Goal: Complete application form: Complete application form

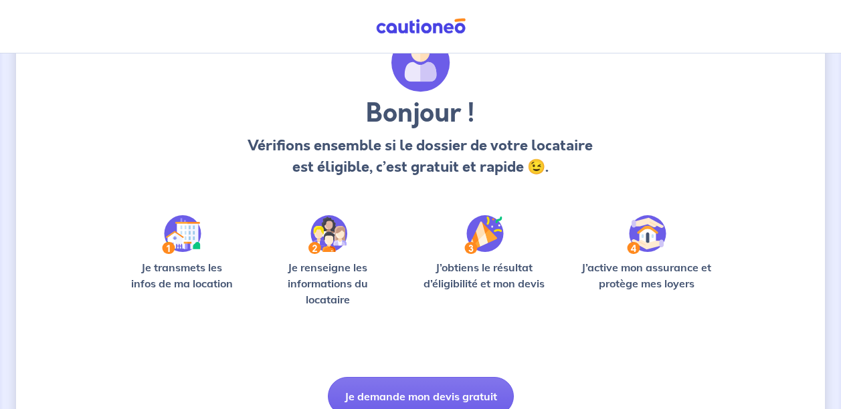
scroll to position [128, 0]
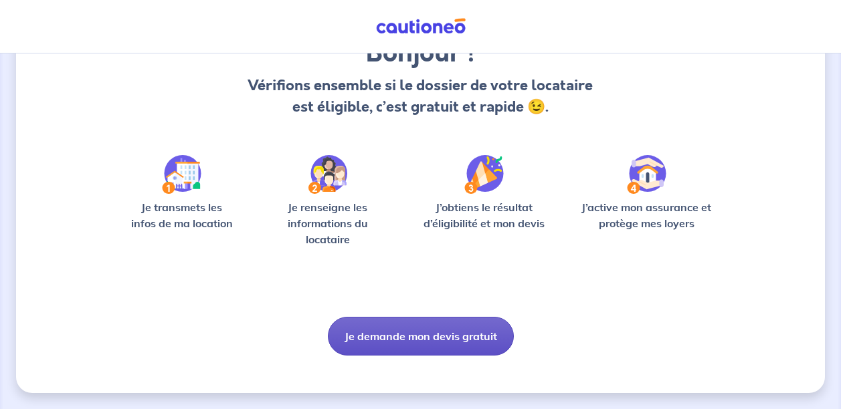
click at [444, 342] on button "Je demande mon devis gratuit" at bounding box center [421, 336] width 186 height 39
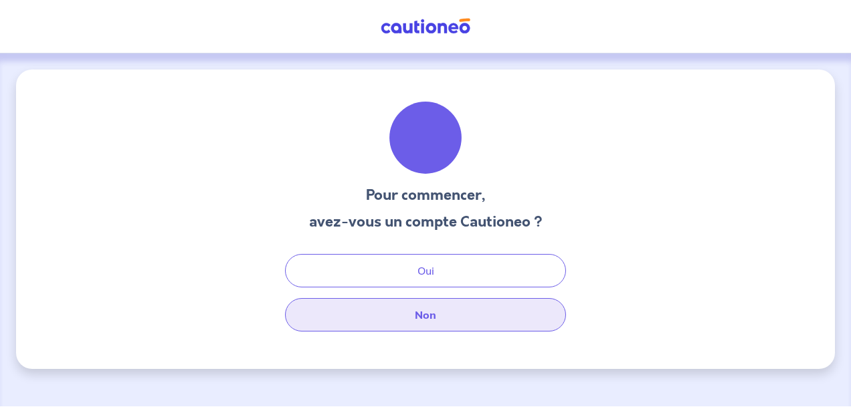
click at [452, 325] on button "Non" at bounding box center [425, 314] width 281 height 33
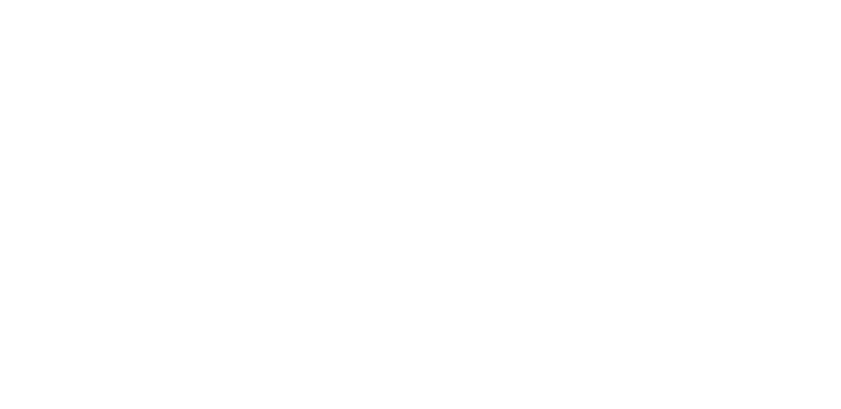
select select "FR"
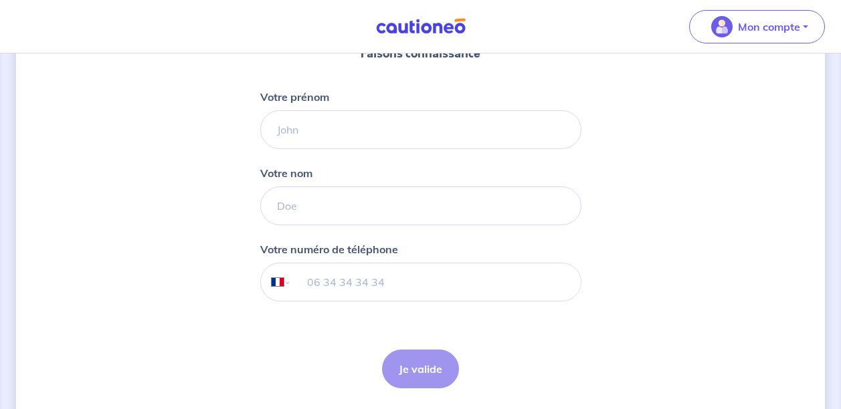
scroll to position [201, 0]
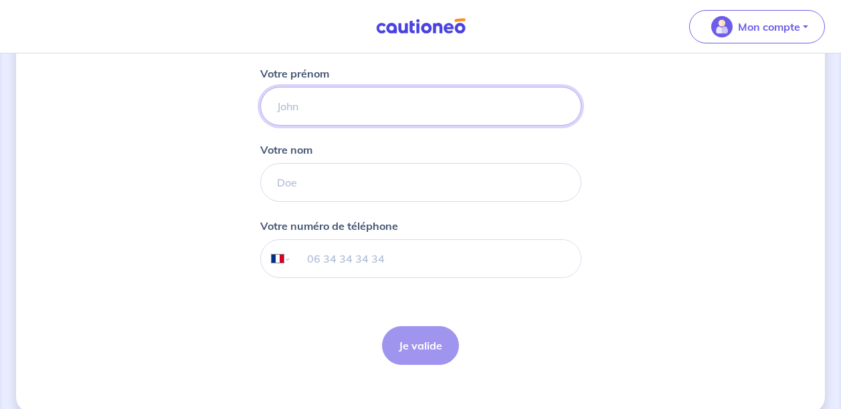
click at [317, 112] on input "Votre prénom" at bounding box center [420, 106] width 321 height 39
type input "Axelle"
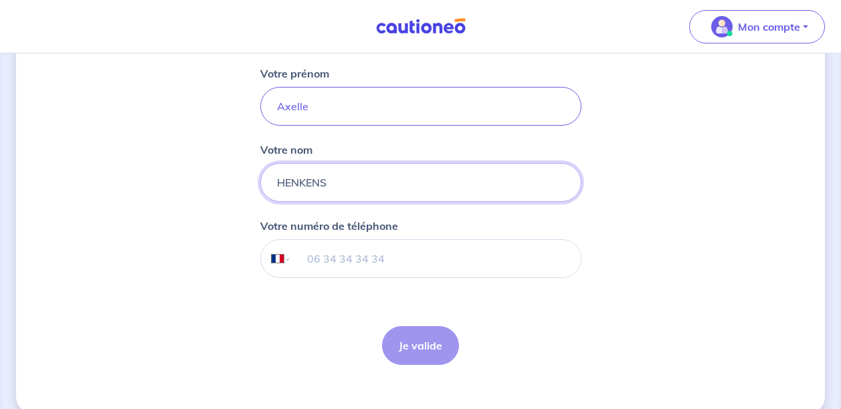
type input "HENKENS"
click at [312, 260] on input "tel" at bounding box center [435, 258] width 289 height 37
type input "06 35 53 12 68"
click at [445, 353] on button "Je valide" at bounding box center [420, 345] width 77 height 39
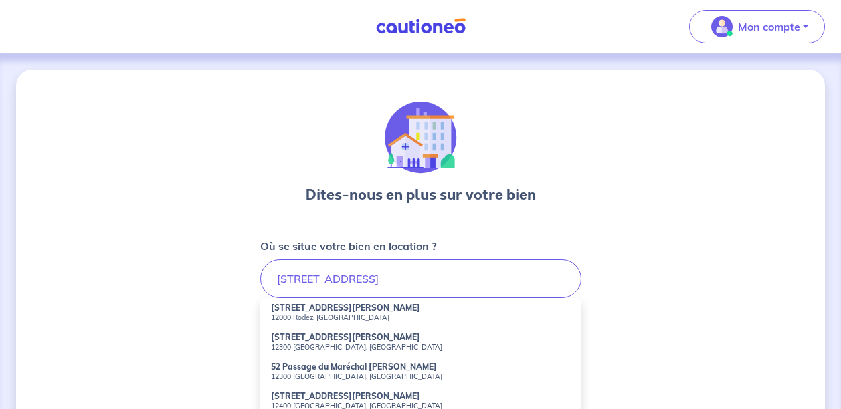
click at [313, 312] on strong "[STREET_ADDRESS][PERSON_NAME]" at bounding box center [345, 308] width 149 height 10
type input "[STREET_ADDRESS][PERSON_NAME]"
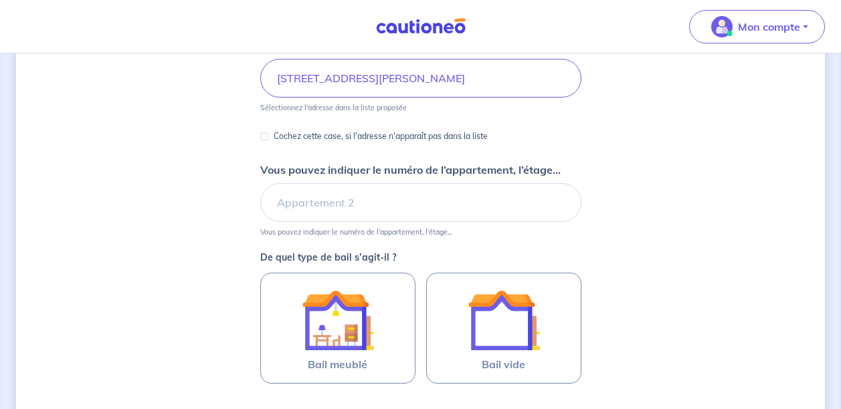
scroll to position [268, 0]
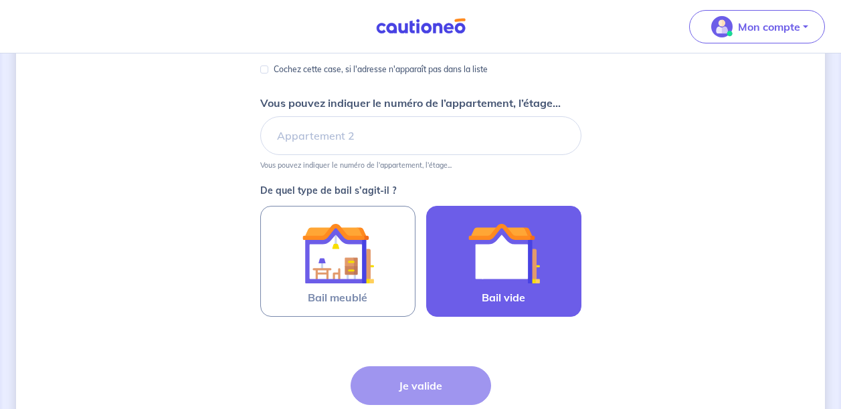
click at [496, 267] on img at bounding box center [504, 253] width 72 height 72
click at [0, 0] on input "Bail vide" at bounding box center [0, 0] width 0 height 0
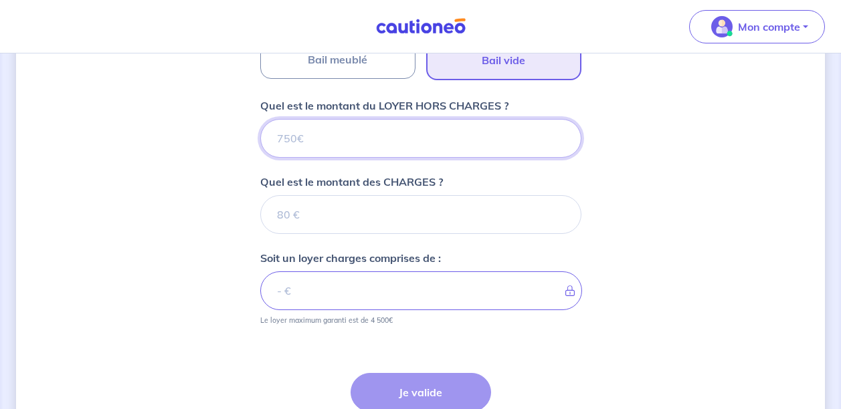
scroll to position [488, 0]
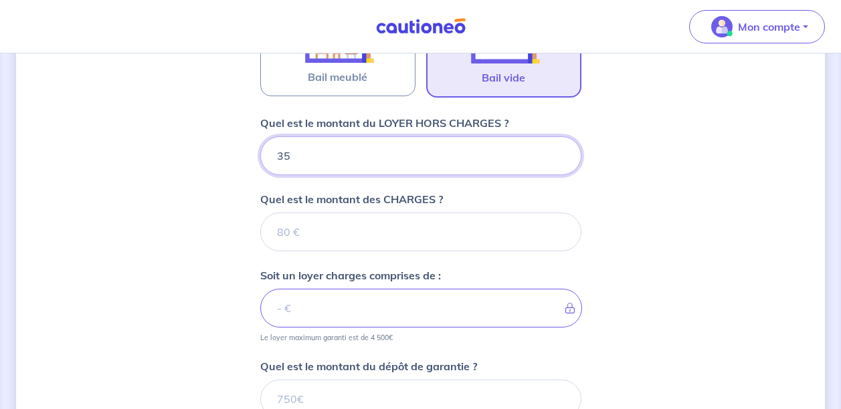
type input "350"
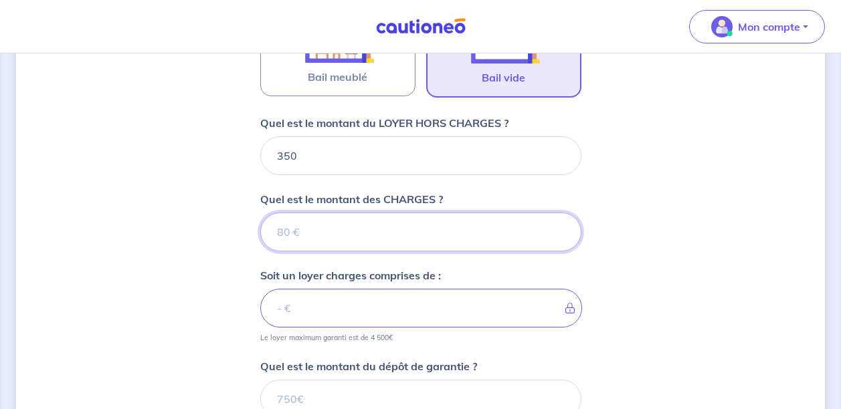
drag, startPoint x: 308, startPoint y: 229, endPoint x: 328, endPoint y: 233, distance: 20.5
click at [308, 229] on input "Quel est le montant des CHARGES ?" at bounding box center [420, 232] width 321 height 39
type input "45"
type input "395"
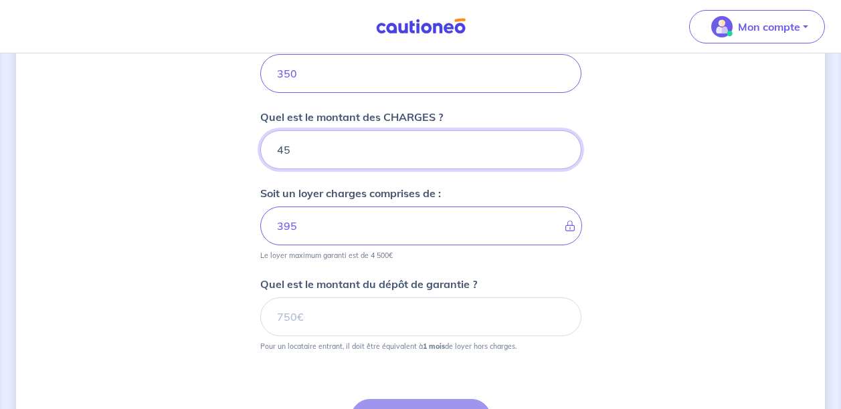
scroll to position [622, 0]
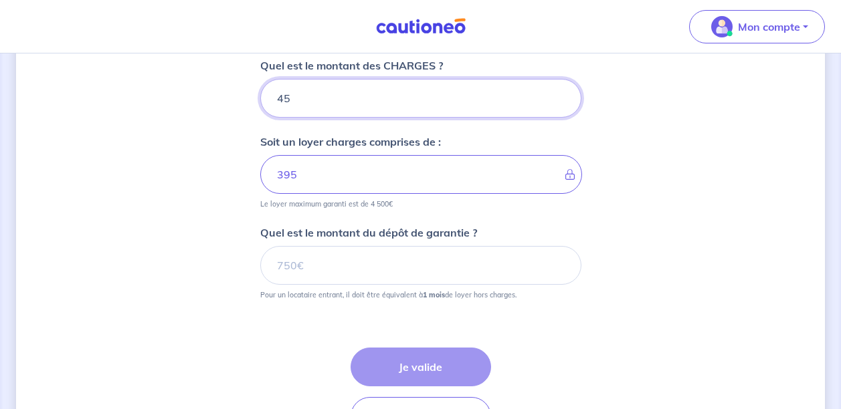
type input "45"
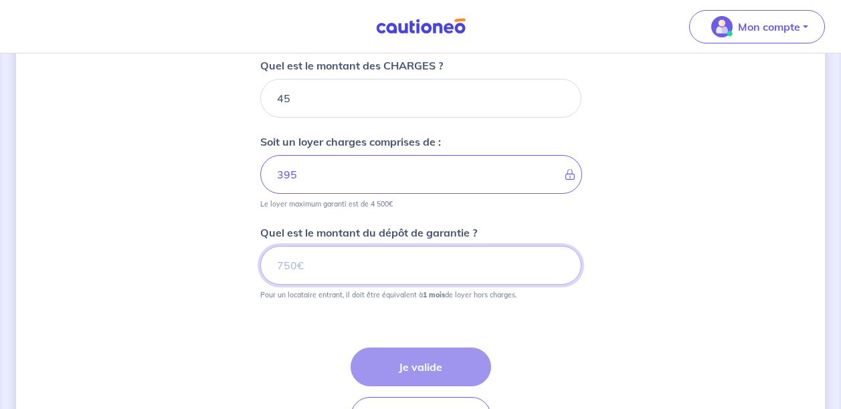
click at [413, 274] on input "Quel est le montant du dépôt de garantie ?" at bounding box center [420, 265] width 321 height 39
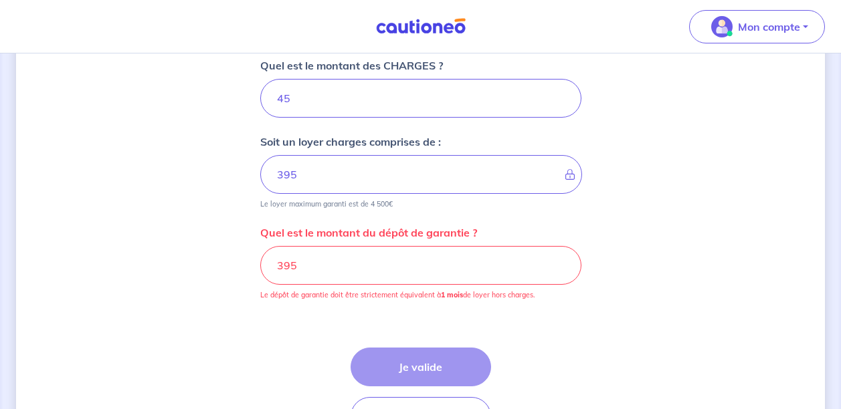
click at [433, 357] on div "Étape Précédente Précédent Je valide Je valide" at bounding box center [420, 392] width 140 height 88
click at [350, 262] on input "395" at bounding box center [420, 265] width 321 height 39
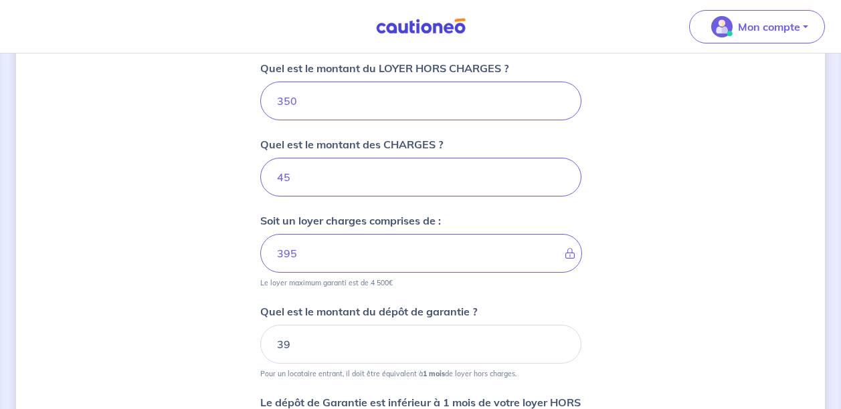
scroll to position [555, 0]
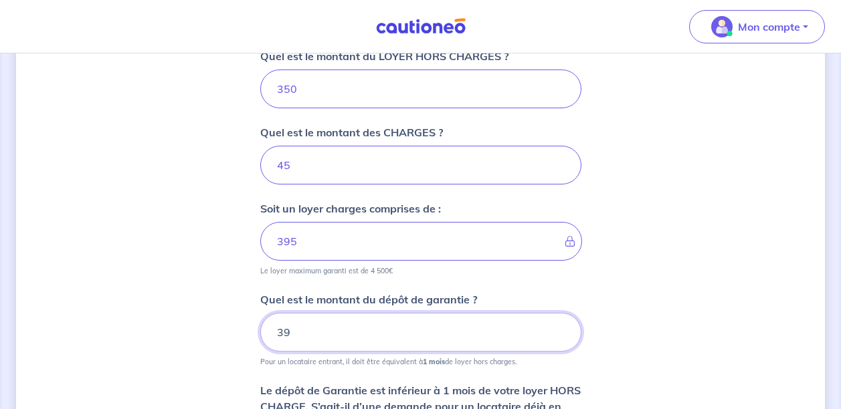
click at [326, 346] on input "39" at bounding box center [420, 332] width 321 height 39
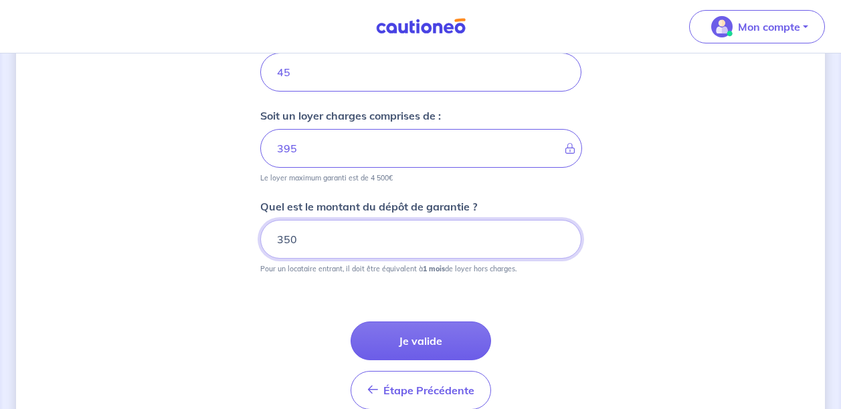
scroll to position [689, 0]
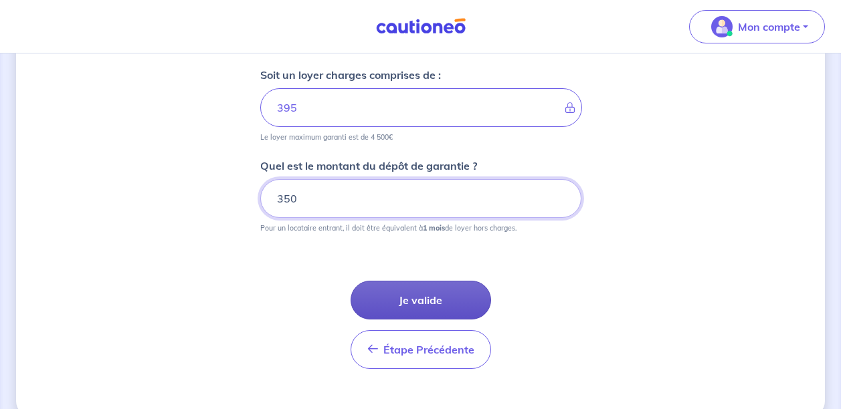
type input "350"
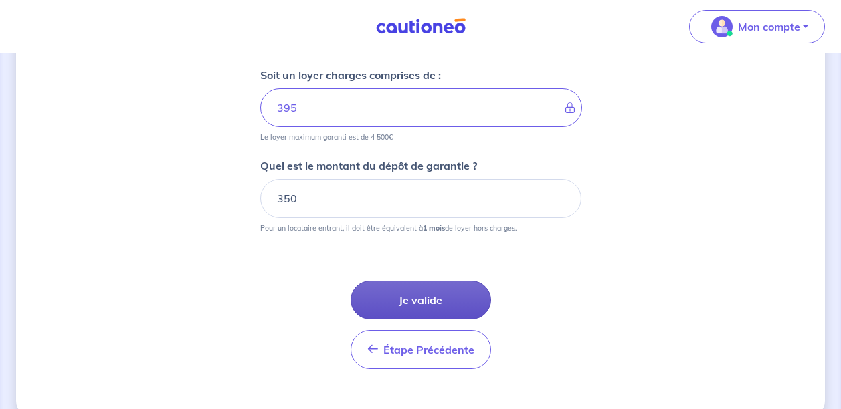
click at [446, 306] on button "Je valide" at bounding box center [420, 300] width 140 height 39
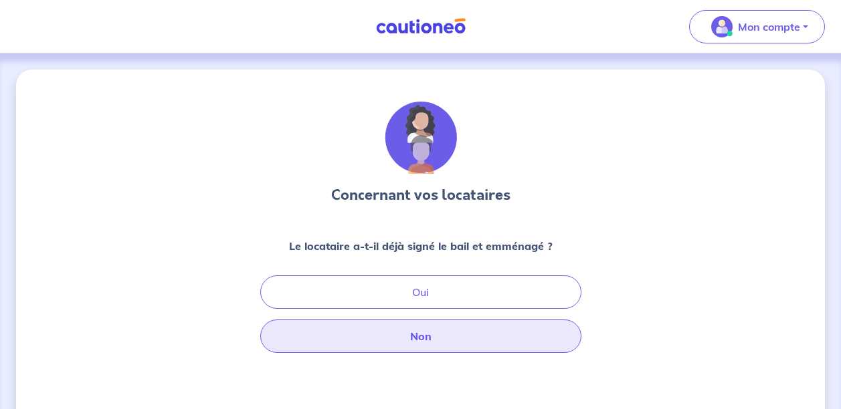
click at [461, 337] on button "Non" at bounding box center [420, 336] width 321 height 33
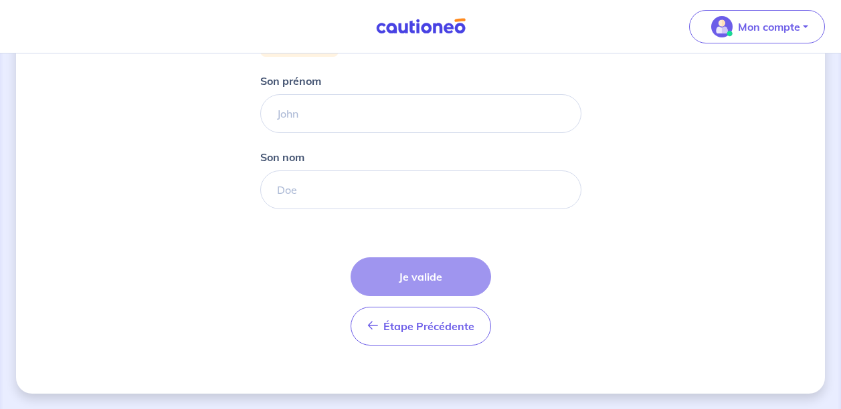
scroll to position [289, 0]
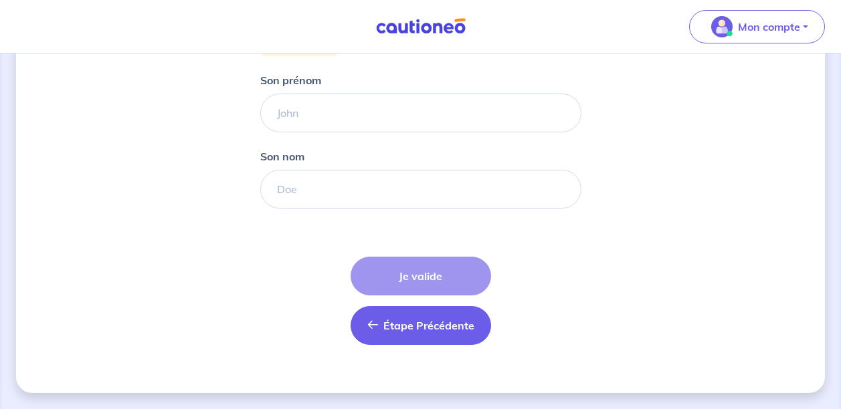
click at [414, 322] on span "Étape Précédente" at bounding box center [428, 325] width 91 height 13
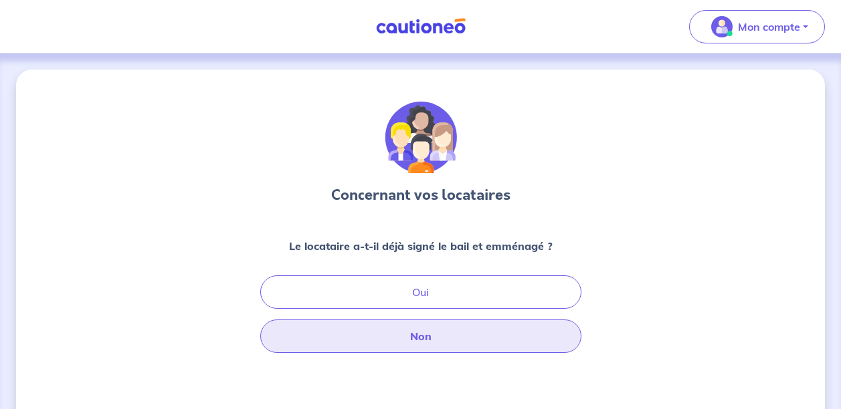
click at [444, 340] on button "Non" at bounding box center [420, 336] width 321 height 33
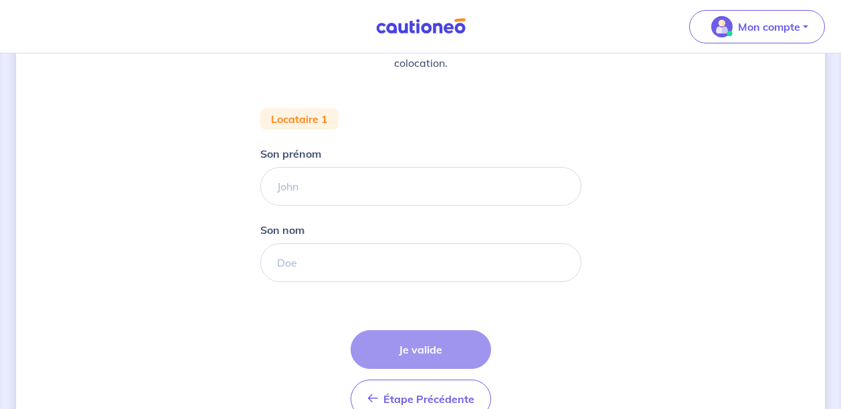
scroll to position [268, 0]
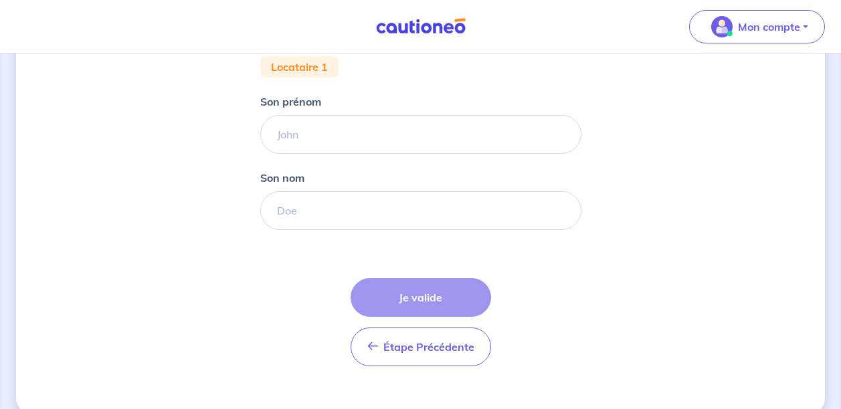
click at [417, 293] on div "Étape Précédente Précédent Je valide Je valide" at bounding box center [420, 322] width 140 height 88
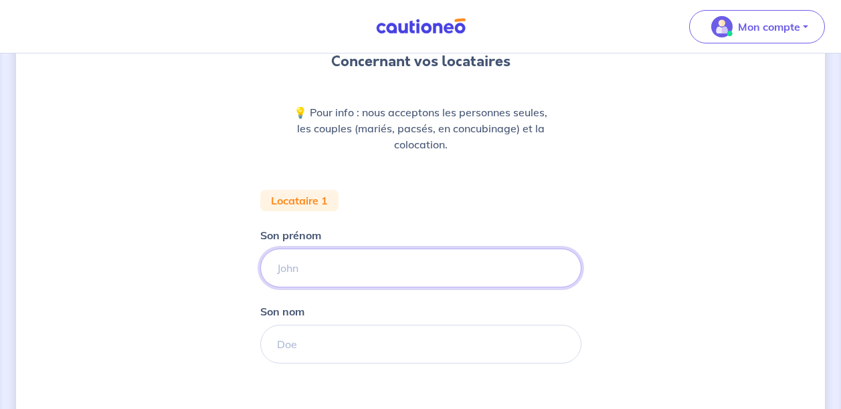
click at [309, 268] on input "Son prénom" at bounding box center [420, 268] width 321 height 39
type input "X"
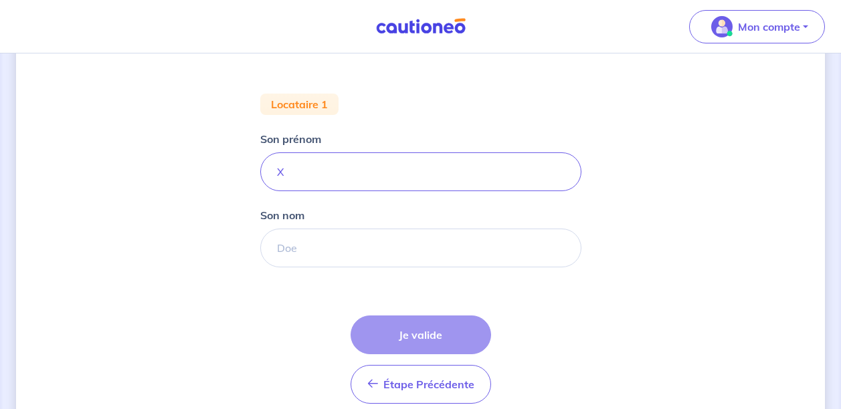
scroll to position [289, 0]
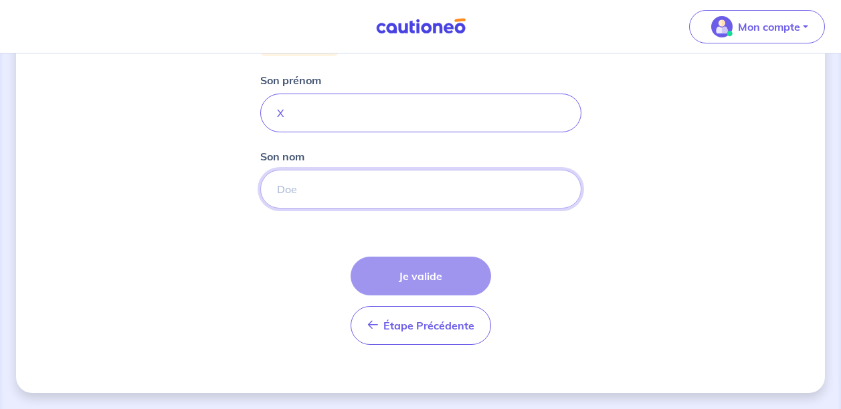
click at [348, 191] on input "Son nom" at bounding box center [420, 189] width 321 height 39
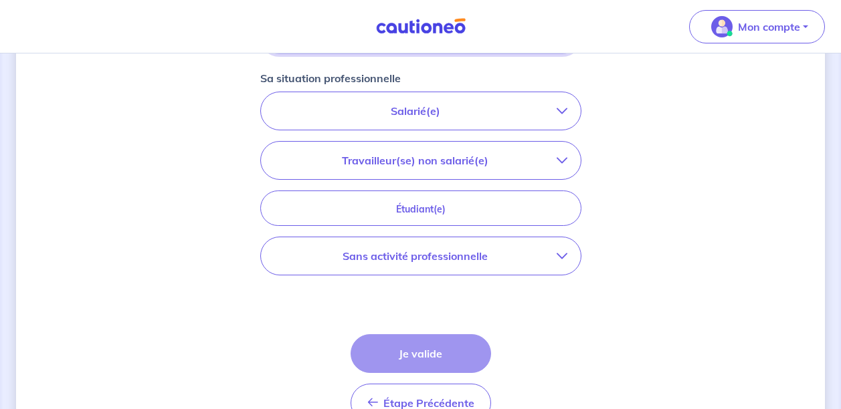
scroll to position [490, 0]
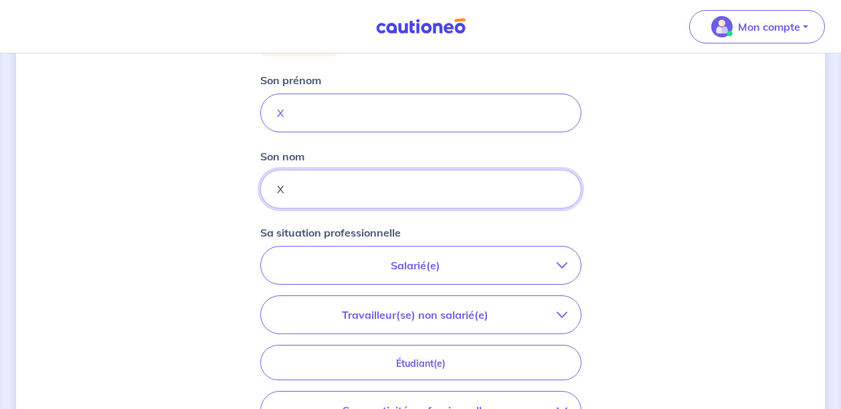
type input "X"
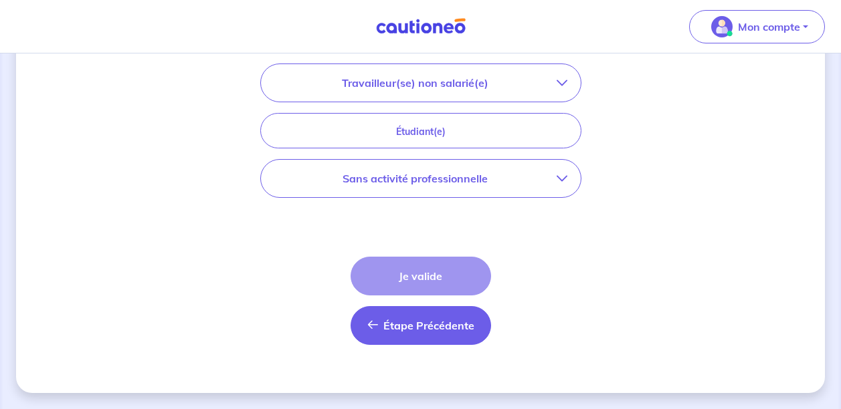
click at [391, 326] on span "Étape Précédente" at bounding box center [428, 325] width 91 height 13
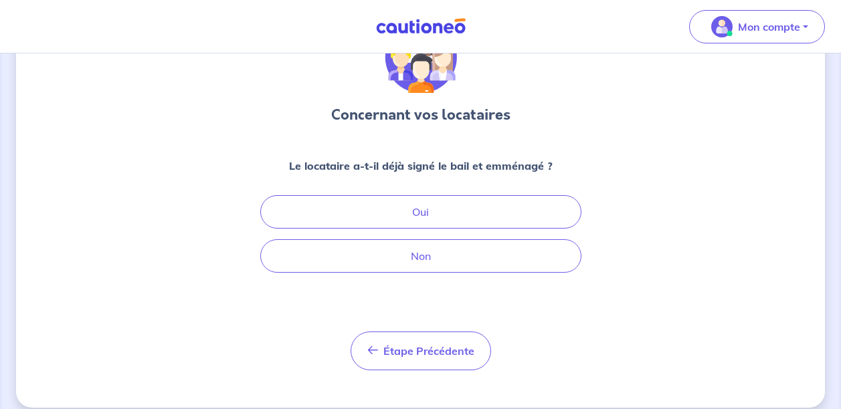
scroll to position [95, 0]
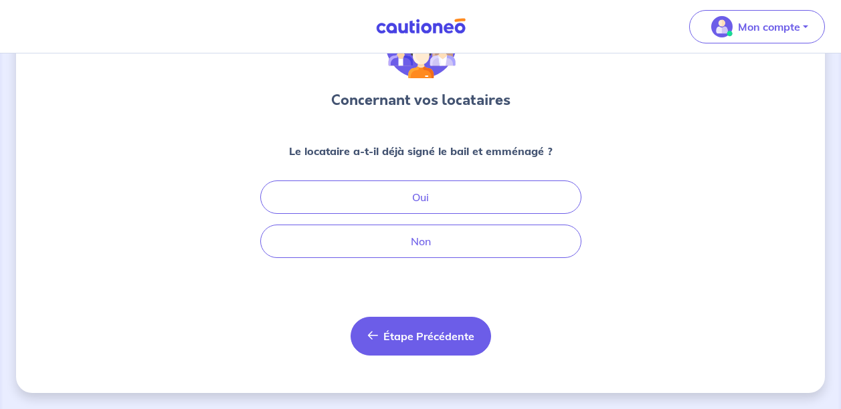
click at [431, 332] on span "Étape Précédente" at bounding box center [428, 336] width 91 height 13
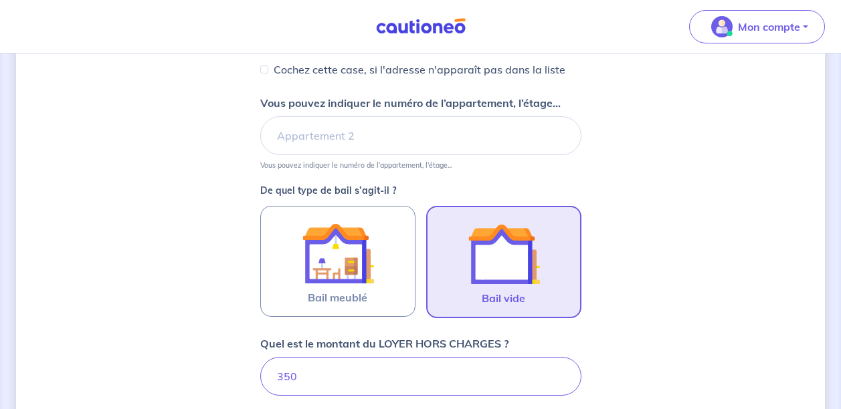
scroll to position [468, 0]
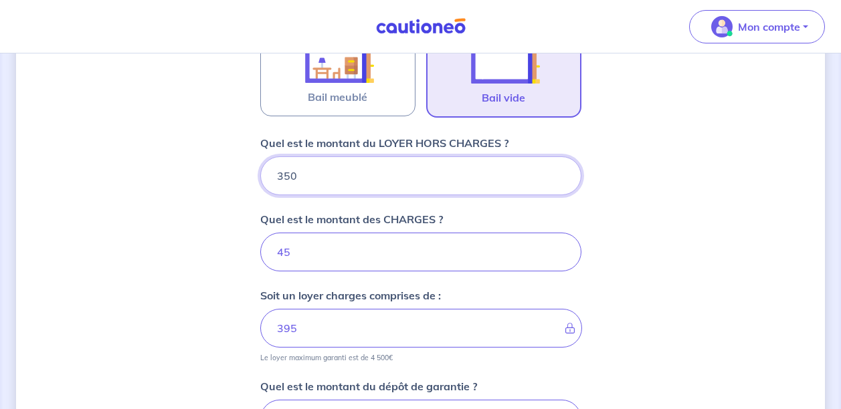
click at [305, 179] on input "350" at bounding box center [420, 176] width 321 height 39
type input "3"
type input "48"
type input "329"
type input "374"
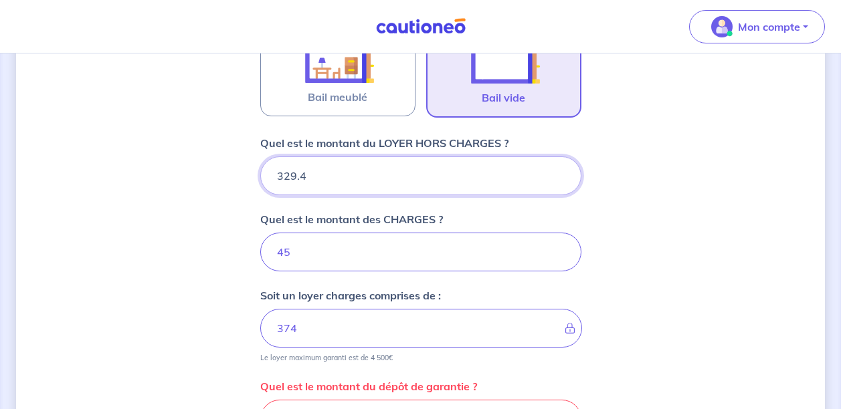
type input "329.49"
type input "374.49"
click at [284, 175] on input "329.49" at bounding box center [420, 176] width 321 height 39
type input "429.49"
type input "474.49"
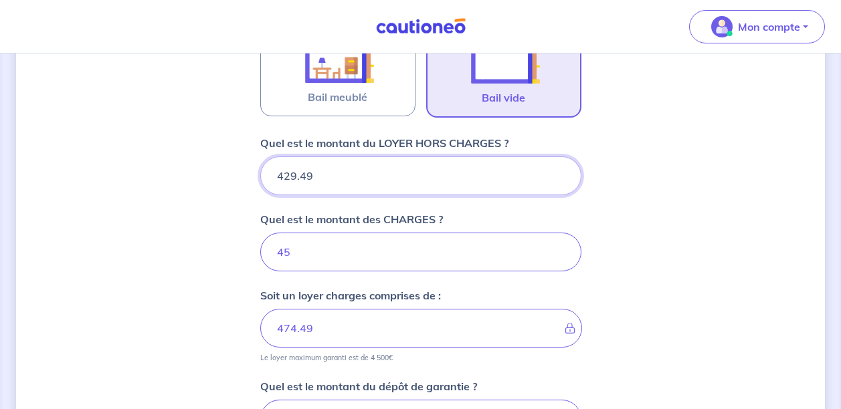
type input "429.49"
click at [307, 262] on input "45" at bounding box center [420, 252] width 321 height 39
type input "4"
type input "433.49"
type input "7"
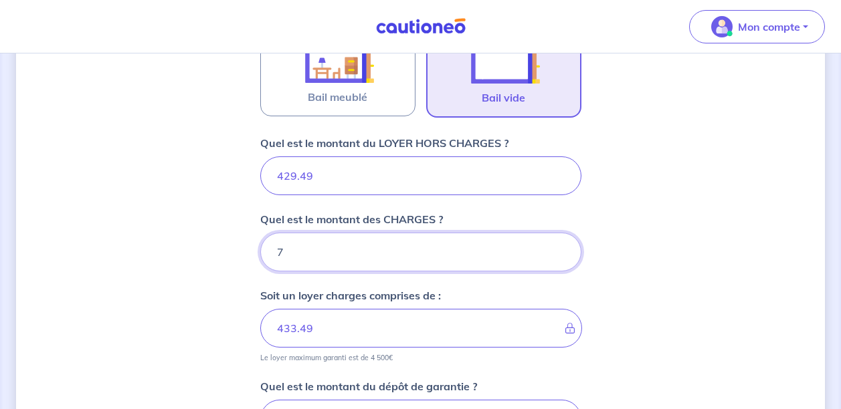
type input "429.49"
type input "70"
type input "499.49"
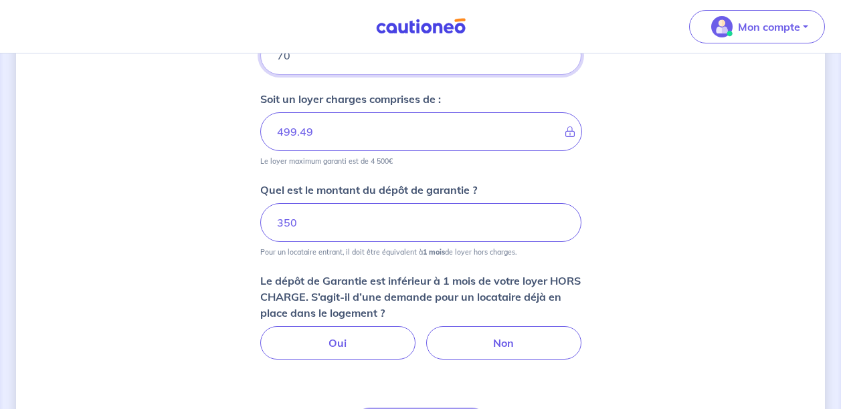
scroll to position [669, 0]
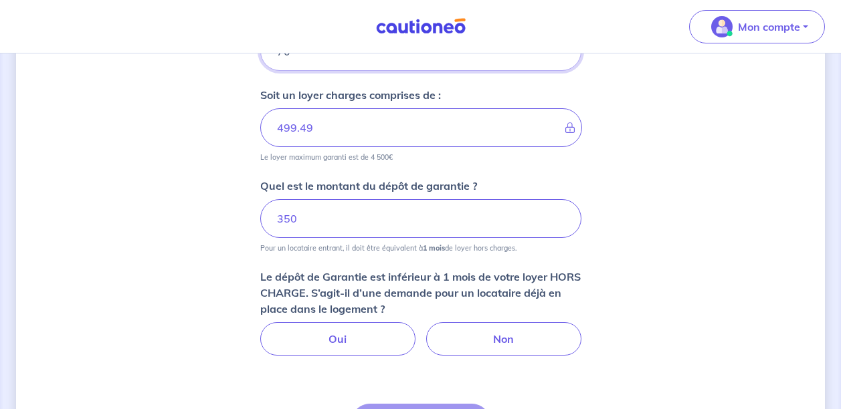
type input "70"
click at [385, 220] on input "350" at bounding box center [420, 218] width 321 height 39
type input "3"
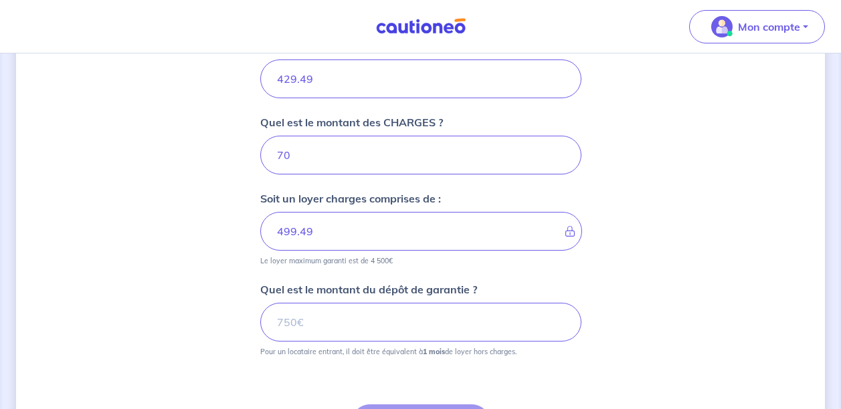
scroll to position [535, 0]
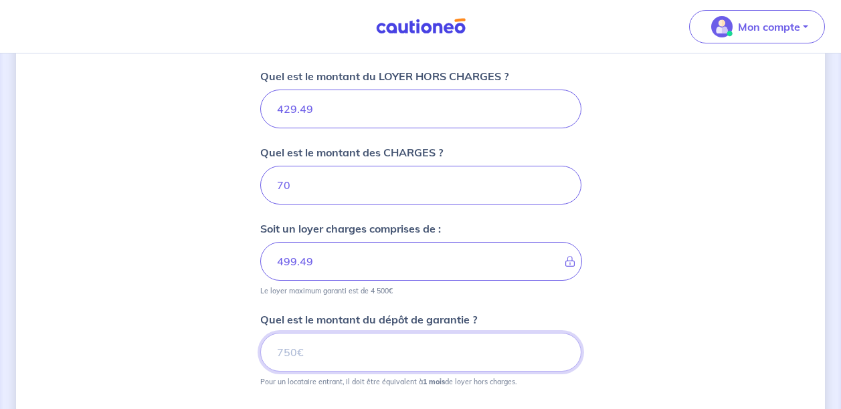
click at [277, 338] on input "Quel est le montant du dépôt de garantie ?" at bounding box center [420, 352] width 321 height 39
type input "429"
click at [683, 274] on div "Dites-nous en plus sur votre bien Où se situe votre bien en location ? [STREET_…" at bounding box center [420, 104] width 809 height 1140
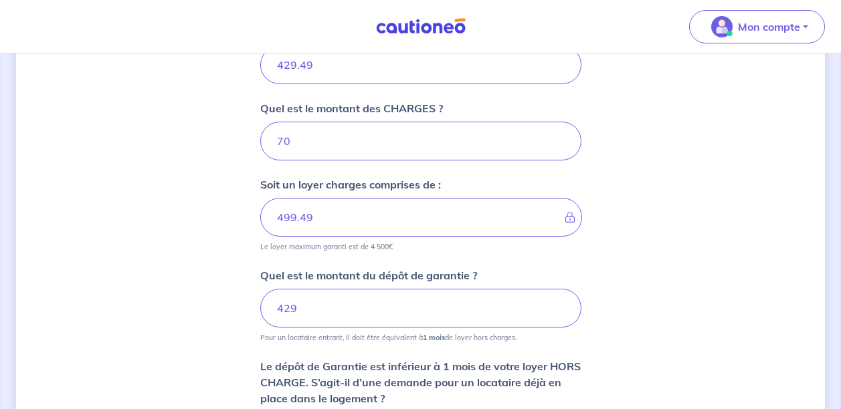
scroll to position [669, 0]
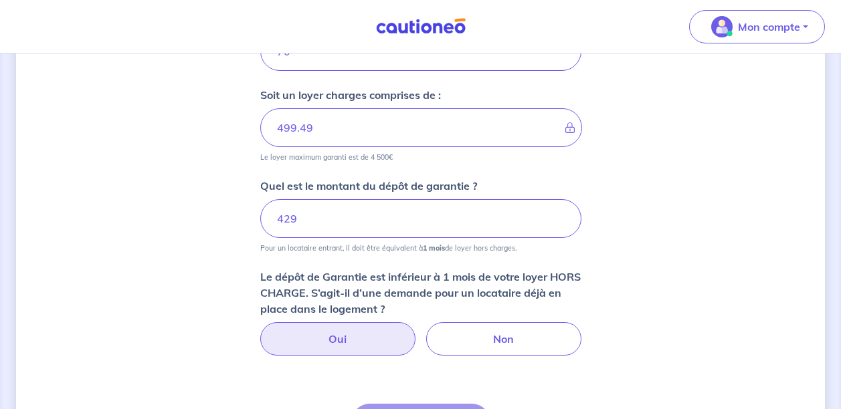
click at [348, 332] on label "Oui" at bounding box center [337, 338] width 155 height 33
click at [416, 331] on input "Oui" at bounding box center [420, 326] width 9 height 9
radio input "true"
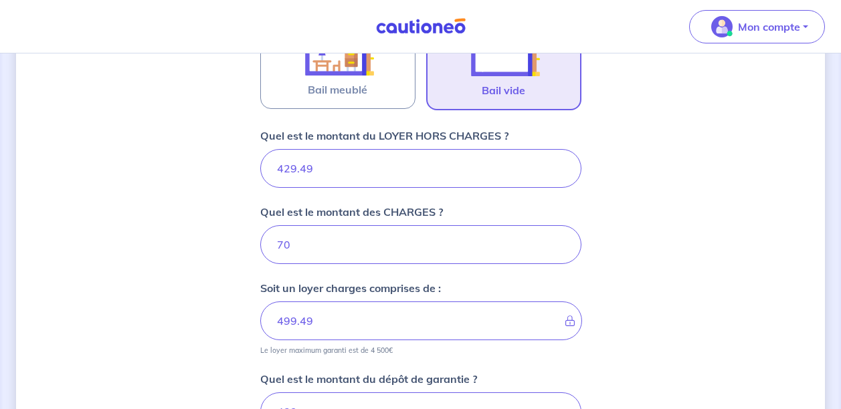
scroll to position [535, 0]
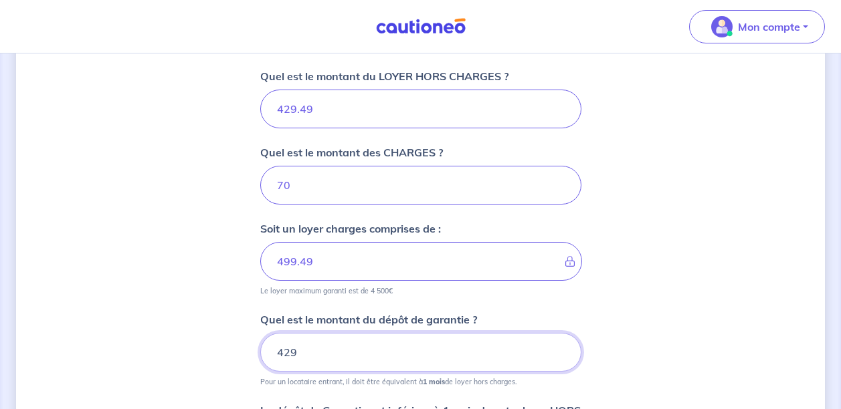
click at [322, 349] on input "429" at bounding box center [420, 352] width 321 height 39
type input "429.49"
drag, startPoint x: 787, startPoint y: 265, endPoint x: 681, endPoint y: 253, distance: 107.0
click at [787, 264] on div "Dites-nous en plus sur votre bien Où se situe votre bien en location ? [STREET_…" at bounding box center [420, 52] width 809 height 1037
click at [641, 246] on div "Dites-nous en plus sur votre bien Où se situe votre bien en location ? [STREET_…" at bounding box center [420, 52] width 809 height 1037
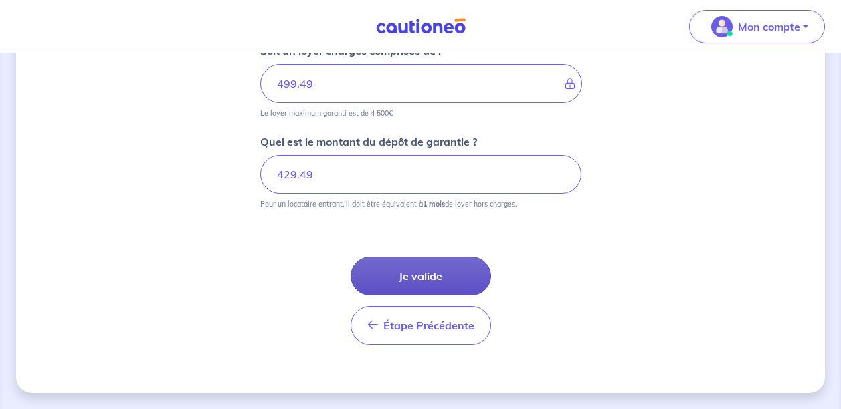
click at [413, 281] on button "Je valide" at bounding box center [420, 276] width 140 height 39
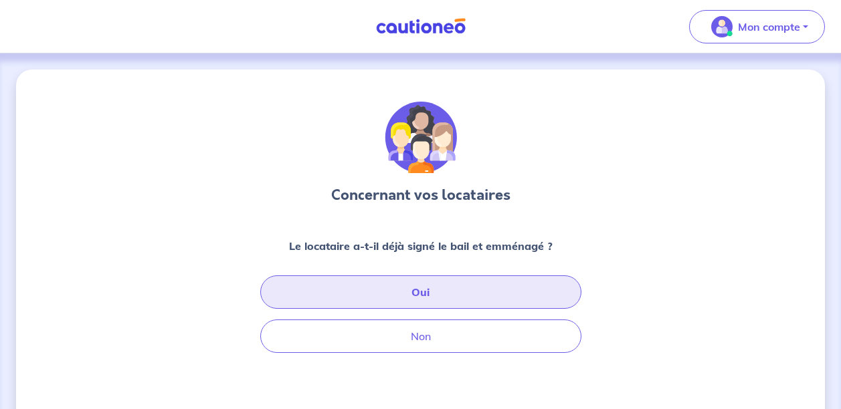
click at [424, 296] on button "Oui" at bounding box center [420, 292] width 321 height 33
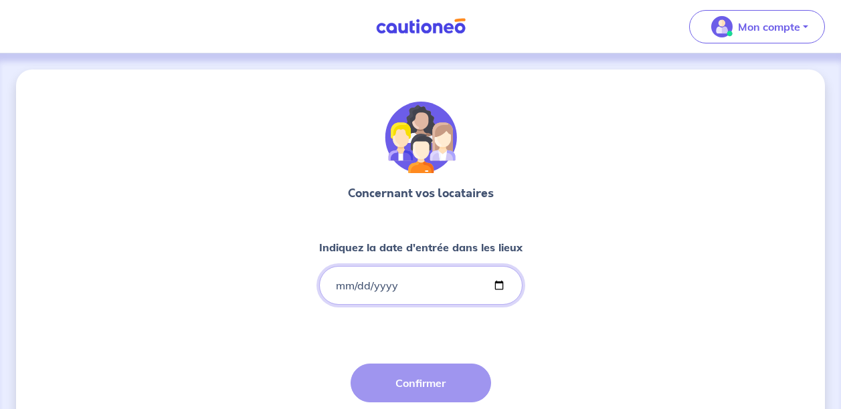
click at [340, 288] on input "Indiquez la date d'entrée dans les lieux" at bounding box center [420, 285] width 203 height 39
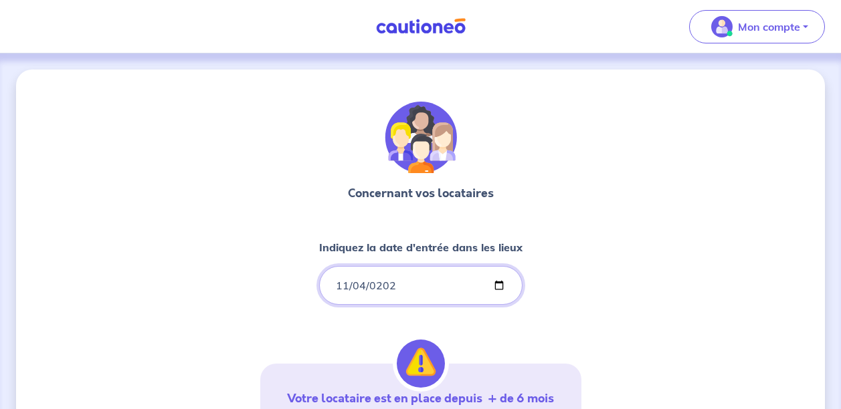
type input "[DATE]"
click at [649, 268] on div "Concernant vos locataires Indiquez la date d'entrée dans les lieux [DATE] Votre…" at bounding box center [420, 408] width 809 height 677
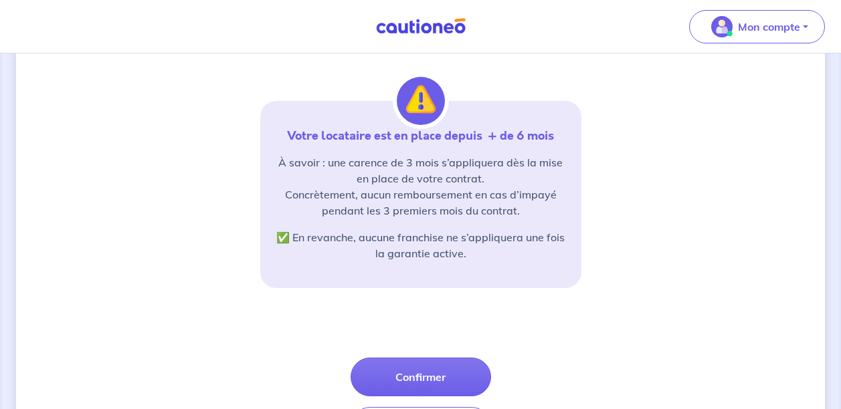
scroll to position [268, 0]
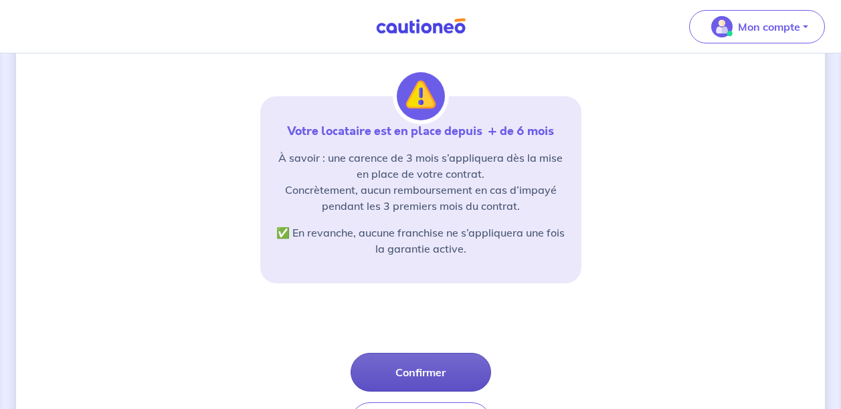
click at [417, 361] on button "Confirmer" at bounding box center [420, 372] width 140 height 39
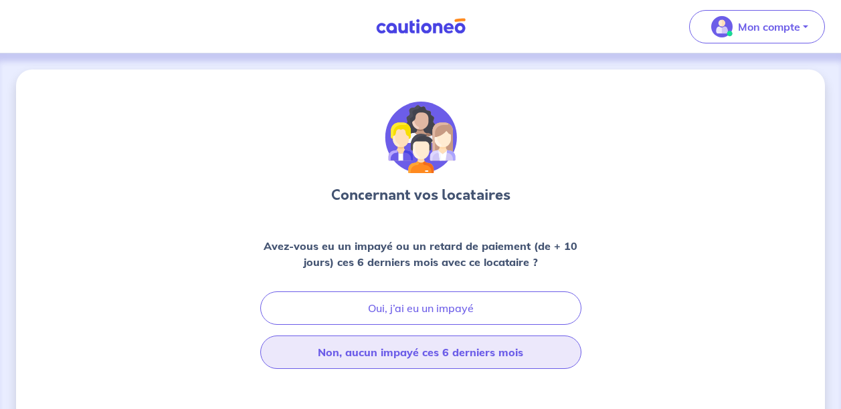
click at [382, 357] on button "Non, aucun impayé ces 6 derniers mois" at bounding box center [420, 352] width 321 height 33
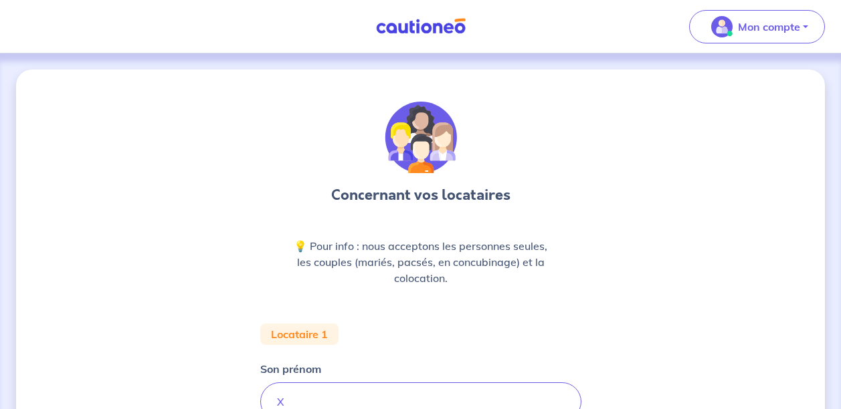
scroll to position [134, 0]
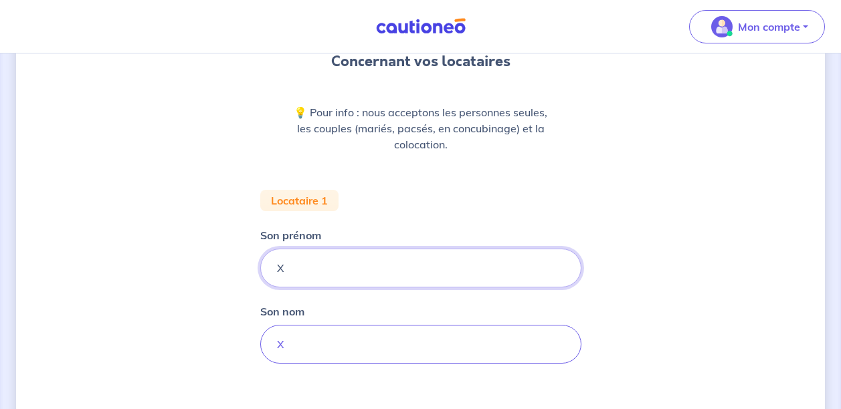
click at [359, 276] on input "X" at bounding box center [420, 268] width 321 height 39
type input "X"
type input "[PERSON_NAME]"
click at [281, 328] on input "X" at bounding box center [420, 344] width 321 height 39
type input "[PERSON_NAME]"
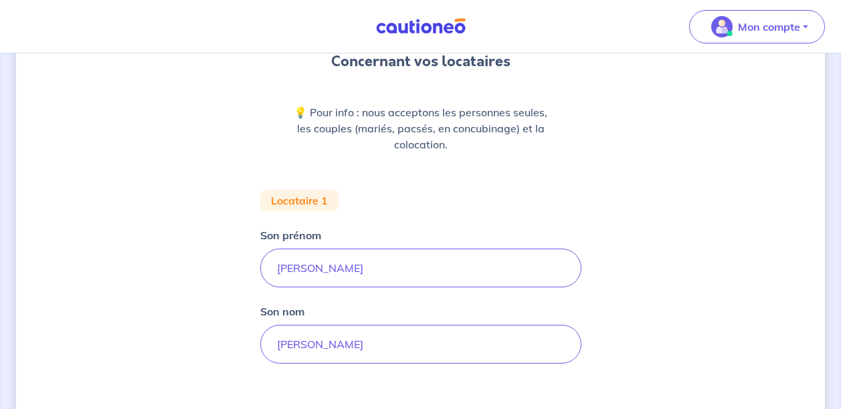
click at [587, 196] on div "Concernant vos locataires 💡 Pour info : nous acceptons les personnes seules, le…" at bounding box center [420, 242] width 809 height 613
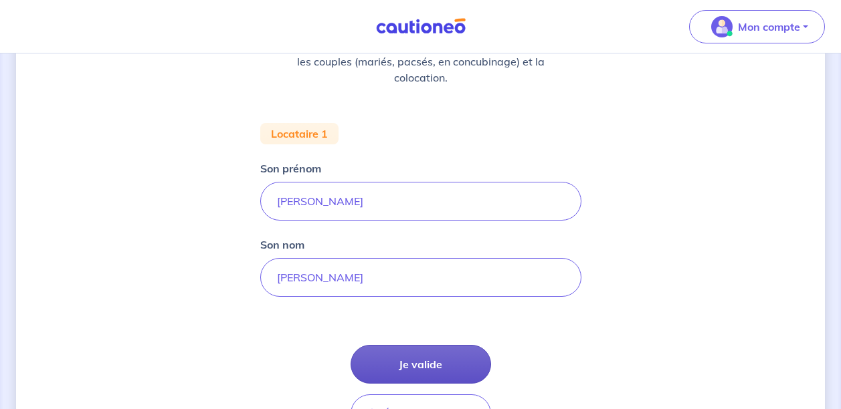
click at [415, 363] on button "Je valide" at bounding box center [420, 364] width 140 height 39
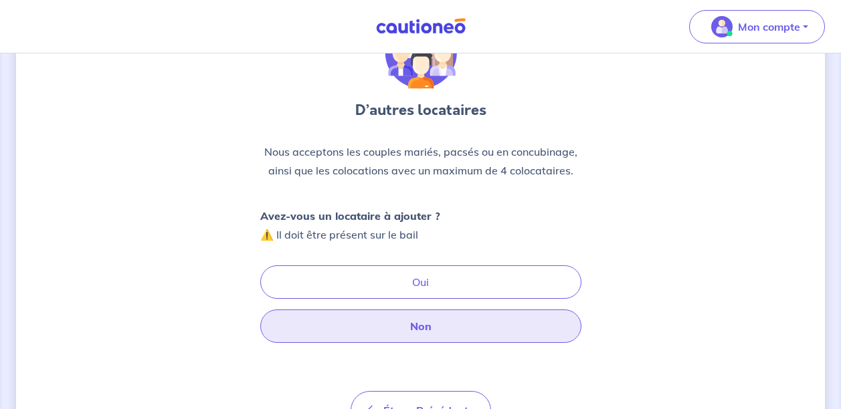
scroll to position [134, 0]
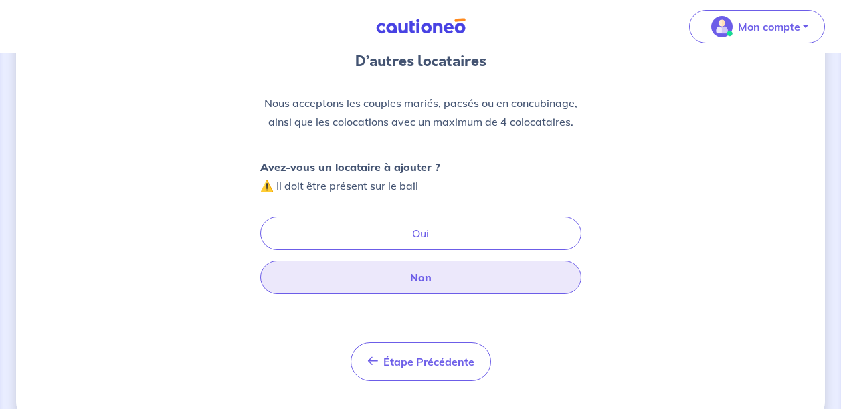
click at [425, 275] on button "Non" at bounding box center [420, 277] width 321 height 33
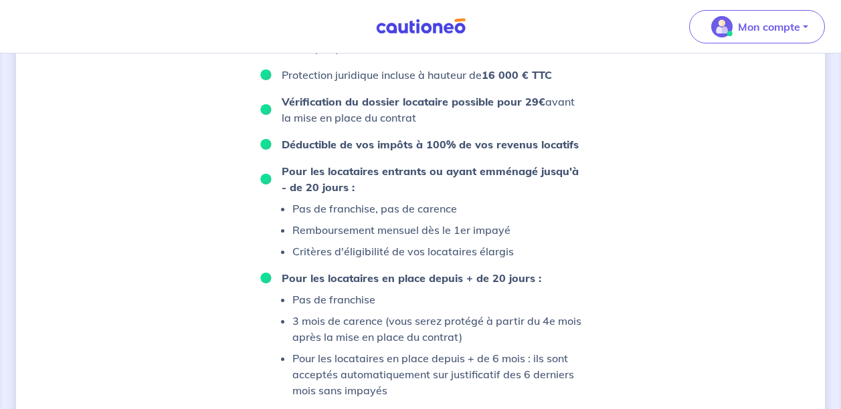
scroll to position [809, 0]
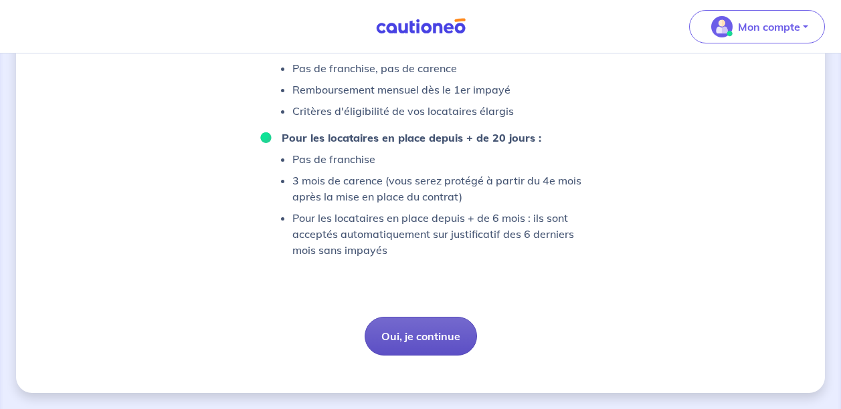
click at [447, 337] on button "Oui, je continue" at bounding box center [421, 336] width 112 height 39
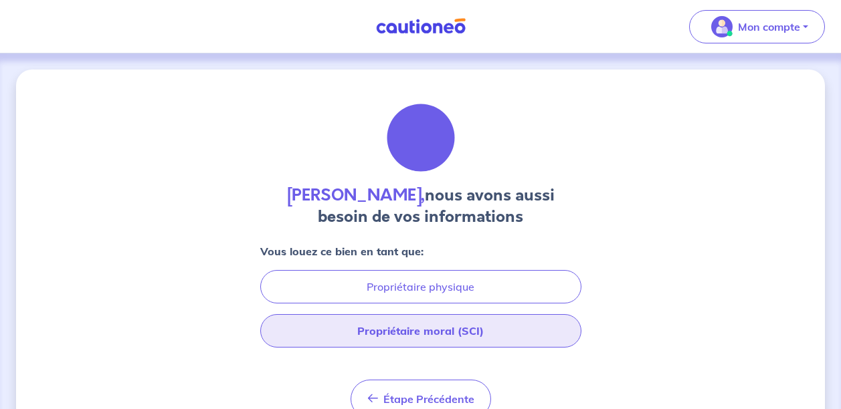
click at [431, 329] on button "Propriétaire moral (SCI)" at bounding box center [420, 330] width 321 height 33
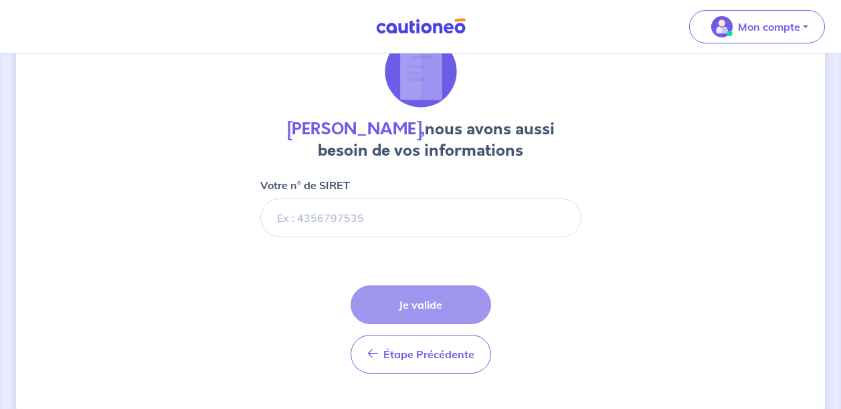
scroll to position [95, 0]
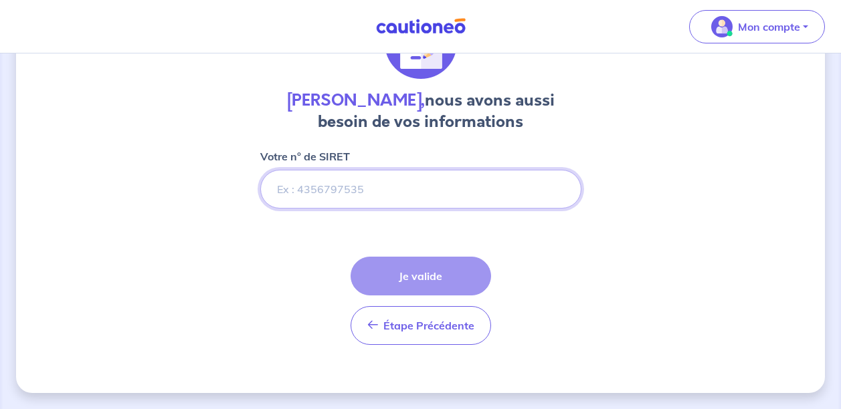
click at [369, 185] on input "Votre n° de SIRET" at bounding box center [420, 189] width 321 height 39
paste input "84472958200024"
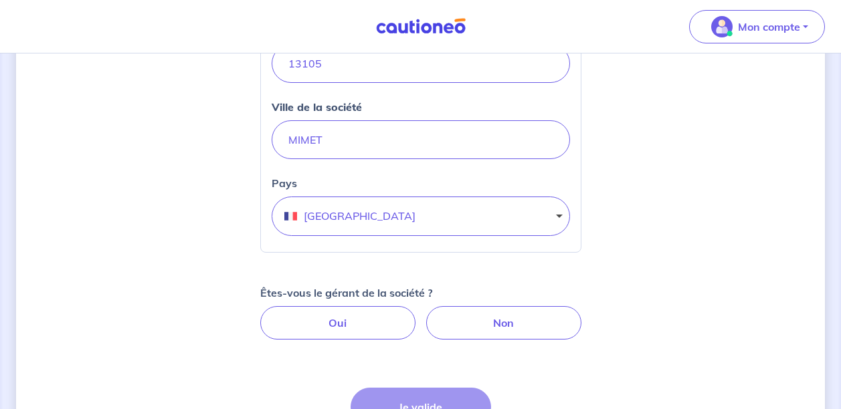
scroll to position [563, 0]
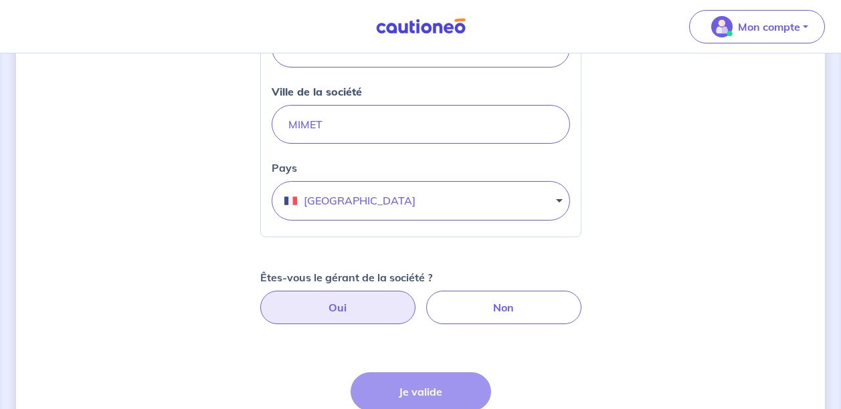
type input "84472958200024"
click at [379, 312] on label "Oui" at bounding box center [337, 307] width 155 height 33
click at [416, 300] on input "Oui" at bounding box center [420, 295] width 9 height 9
radio input "true"
select select "FR"
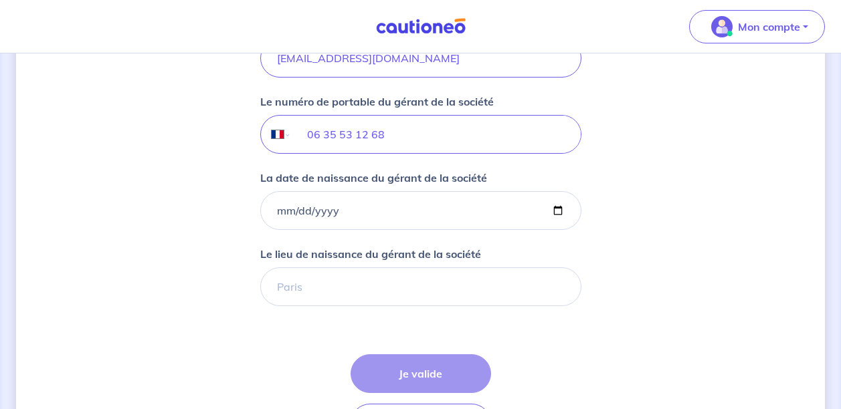
scroll to position [1165, 0]
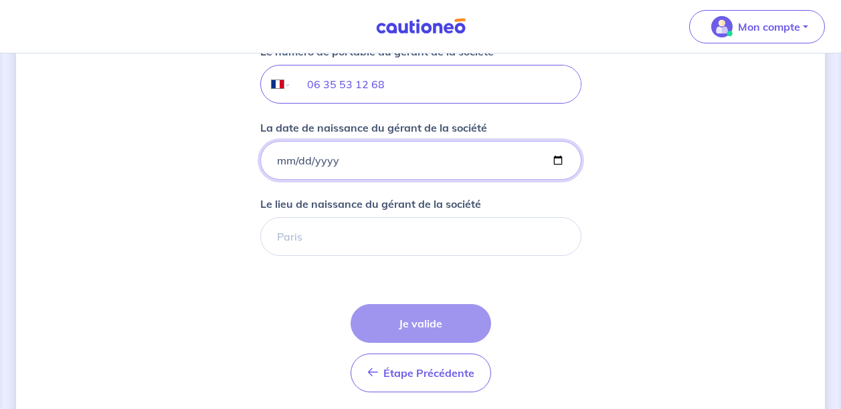
click at [282, 168] on input "La date de naissance du gérant de la société" at bounding box center [420, 160] width 321 height 39
type input "[DATE]"
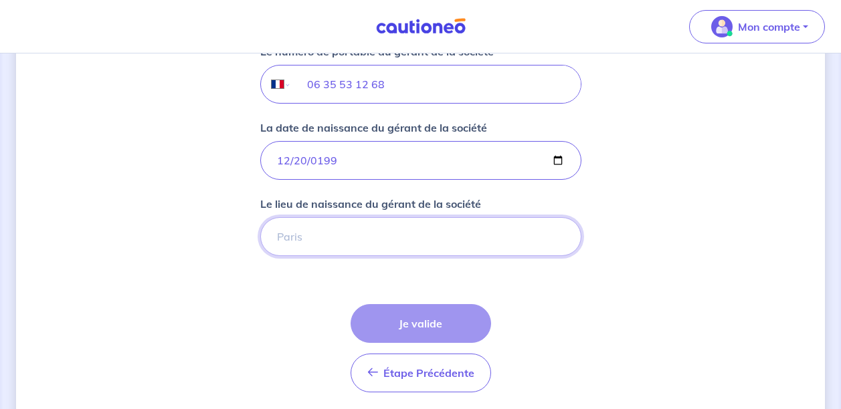
click at [396, 233] on input "Le lieu de naissance du gérant de la société" at bounding box center [420, 236] width 321 height 39
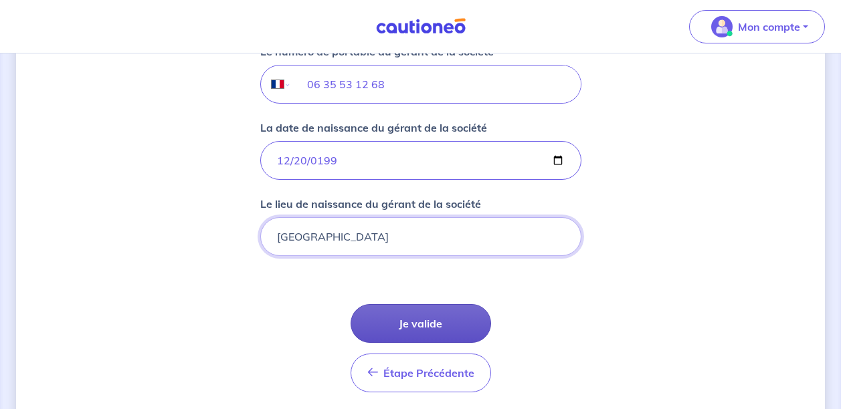
type input "[GEOGRAPHIC_DATA]"
click at [414, 317] on button "Je valide" at bounding box center [420, 323] width 140 height 39
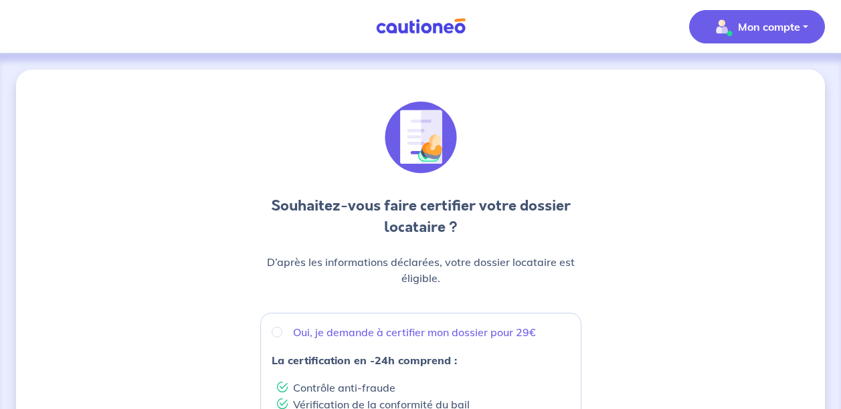
click at [738, 34] on p "Mon compte" at bounding box center [769, 27] width 62 height 16
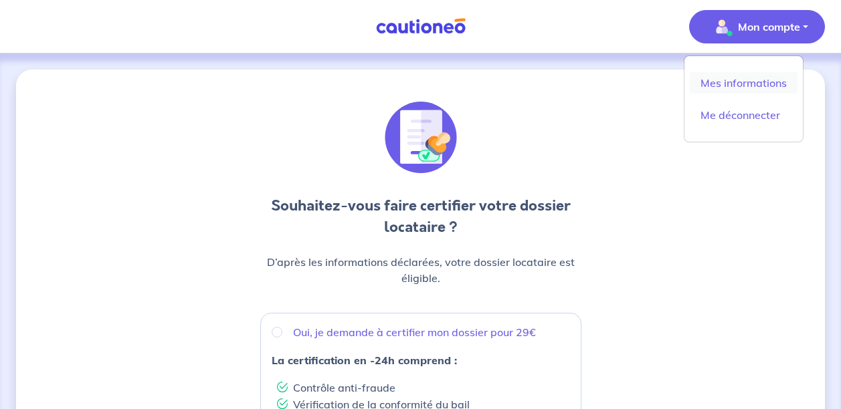
click at [736, 84] on link "Mes informations" at bounding box center [744, 82] width 108 height 21
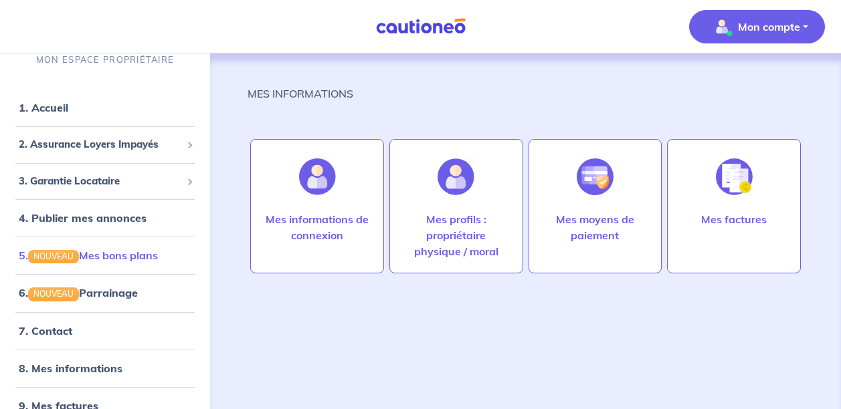
scroll to position [25, 0]
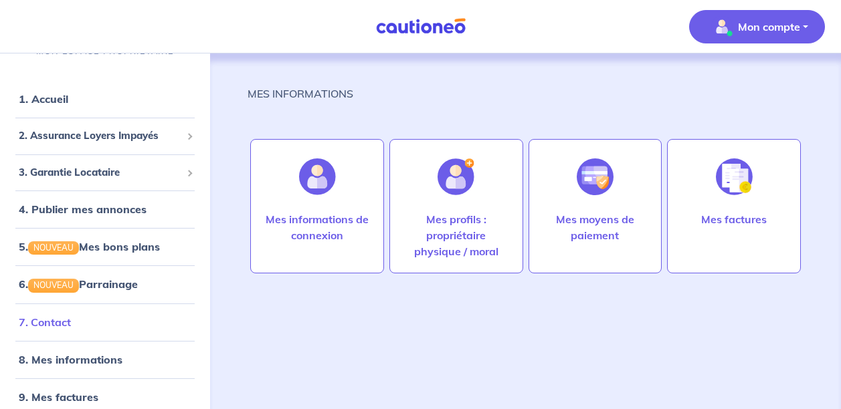
click at [58, 320] on link "7. Contact" at bounding box center [45, 322] width 52 height 13
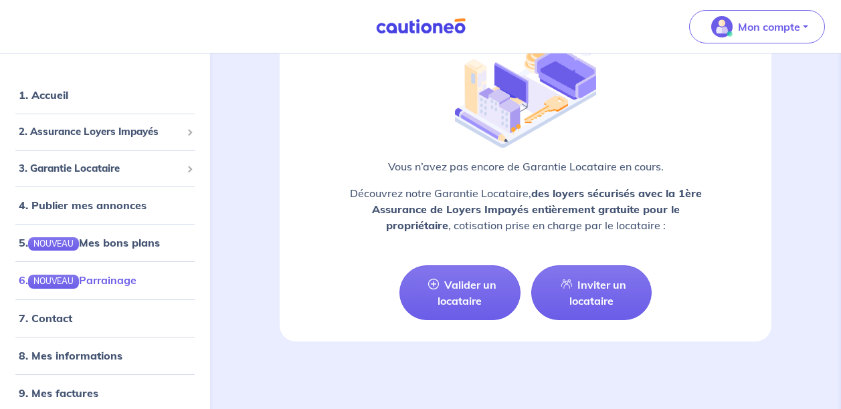
scroll to position [25, 0]
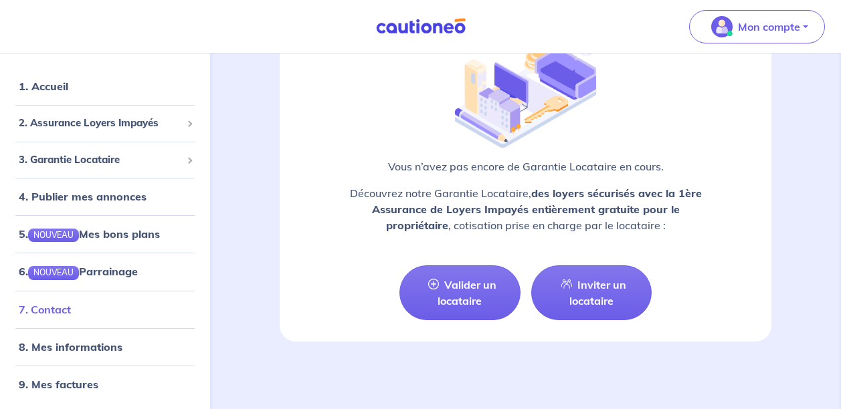
click at [71, 316] on link "7. Contact" at bounding box center [45, 309] width 52 height 13
